Goal: Find specific page/section: Find specific page/section

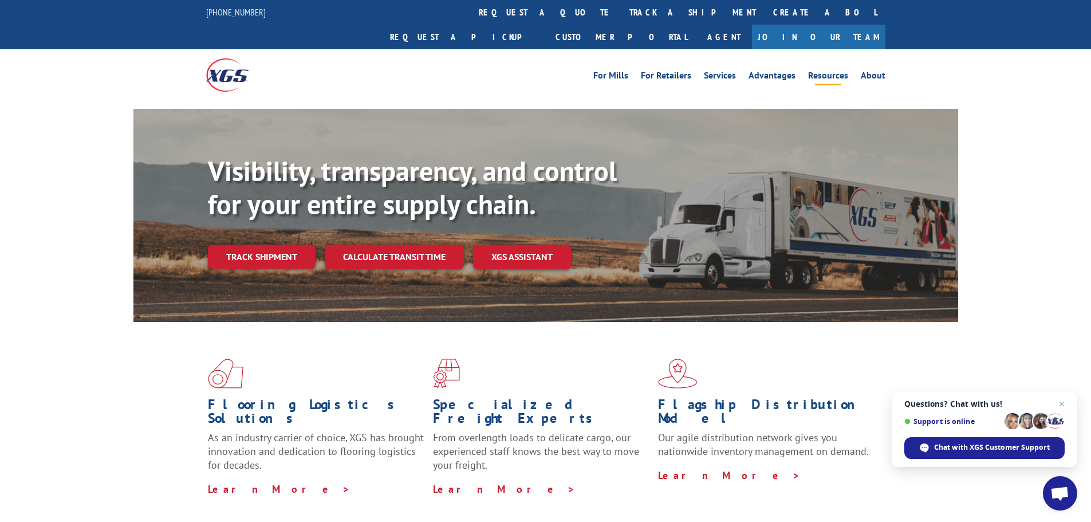
click at [820, 71] on link "Resources" at bounding box center [828, 77] width 40 height 13
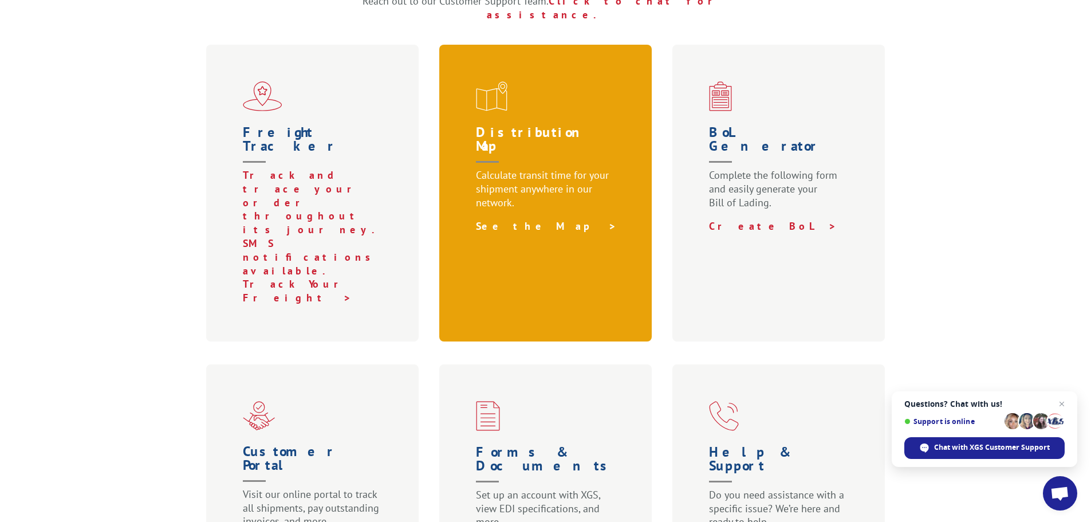
scroll to position [458, 0]
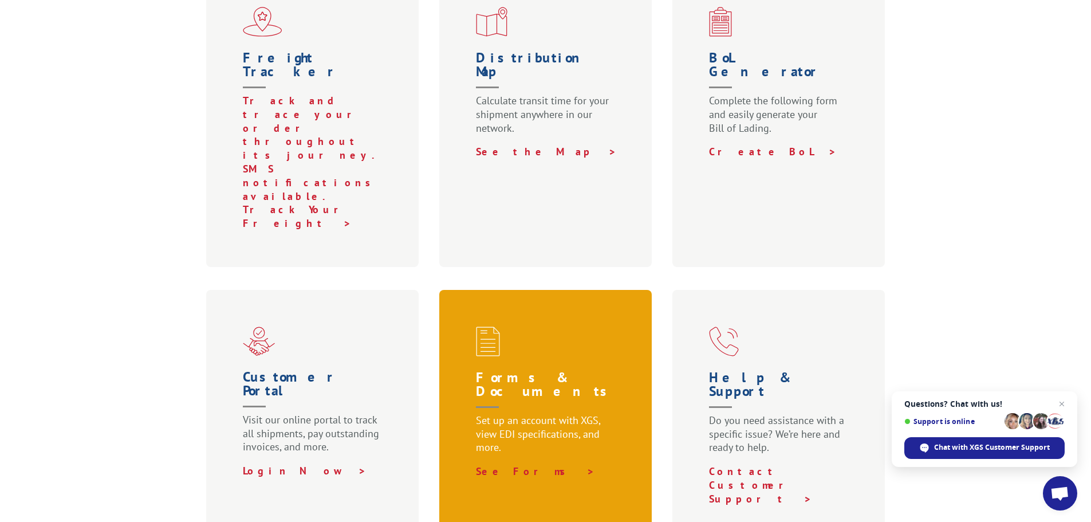
click at [519, 413] on p "Set up an account with XGS, view EDI specifications, and more." at bounding box center [548, 438] width 144 height 51
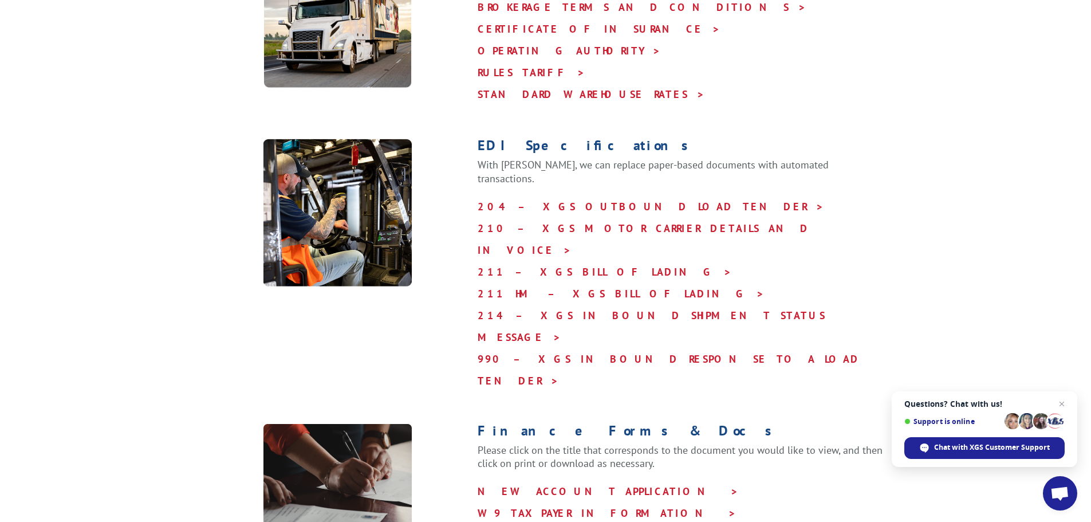
scroll to position [458, 0]
